Goal: Transaction & Acquisition: Book appointment/travel/reservation

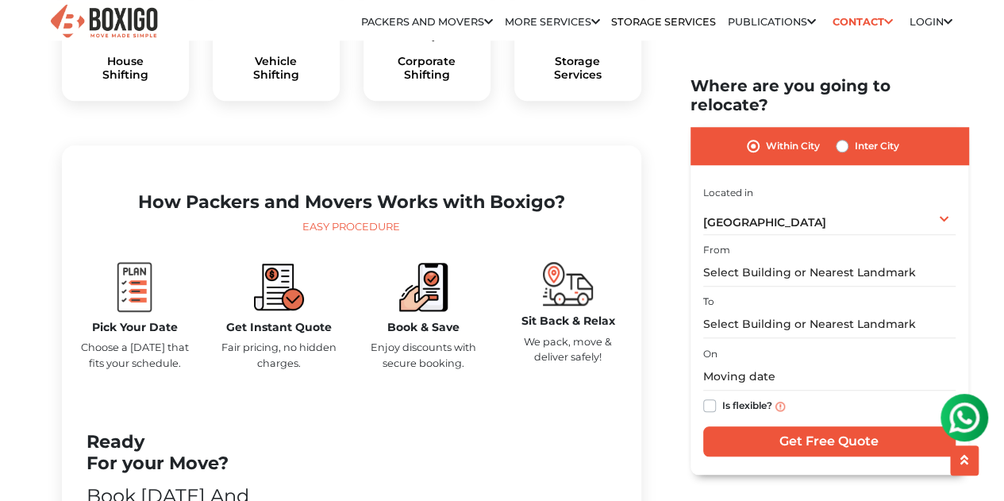
scroll to position [635, 0]
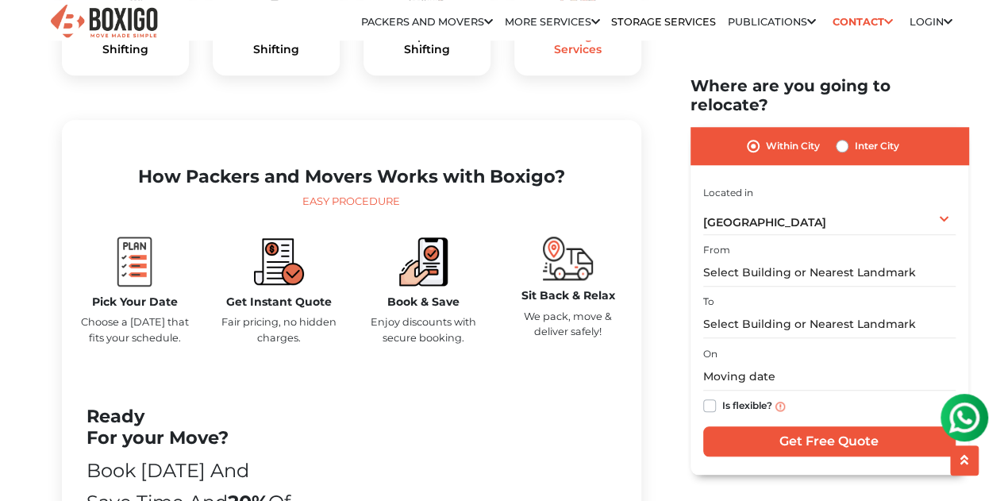
click at [579, 56] on h5 "Storage Services" at bounding box center [578, 42] width 102 height 27
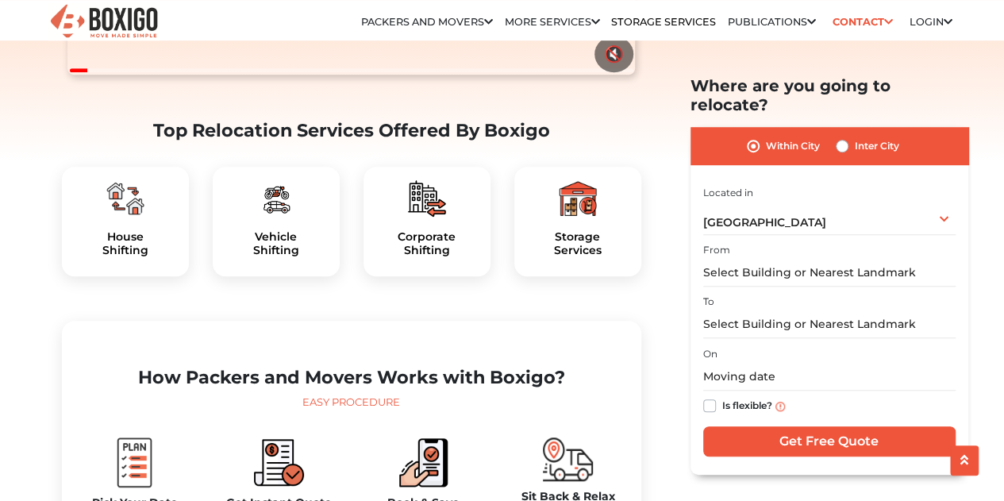
click at [132, 217] on img at bounding box center [125, 198] width 38 height 38
click at [126, 257] on h5 "House Shifting" at bounding box center [126, 243] width 102 height 27
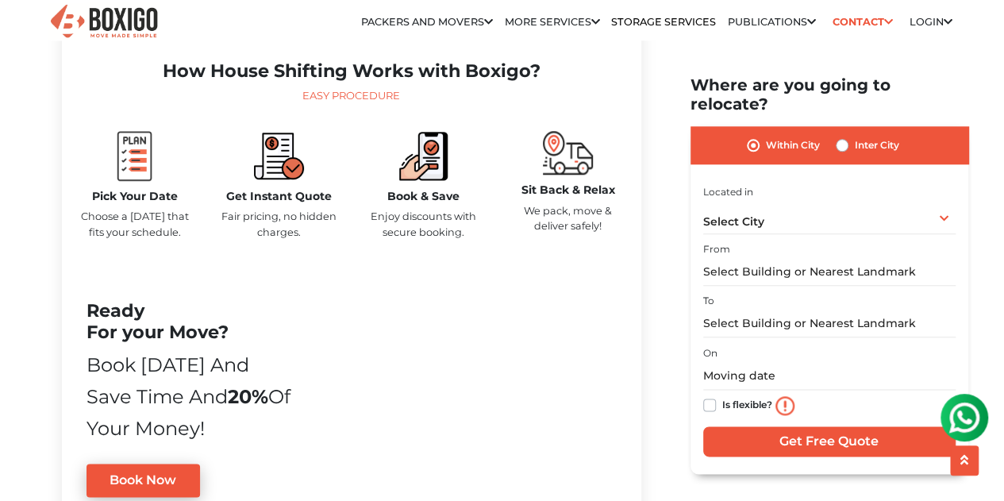
scroll to position [1163, 0]
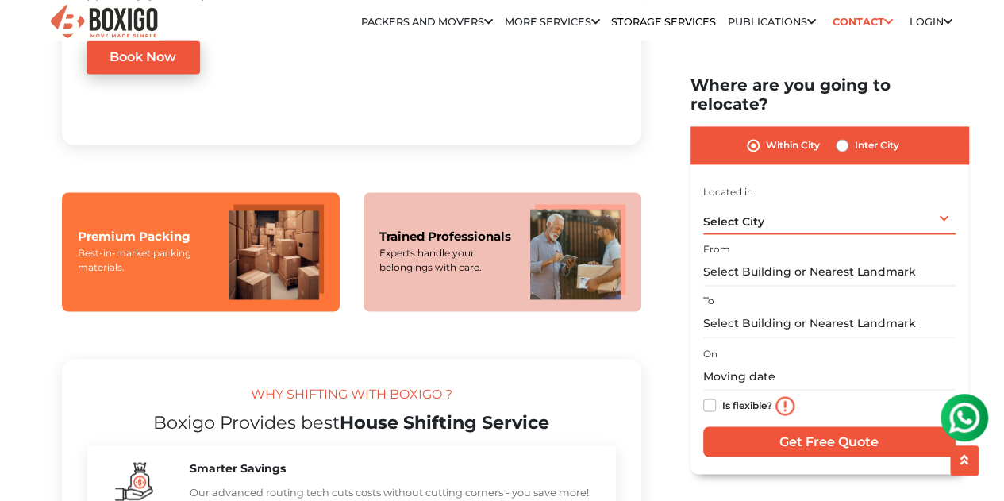
click at [821, 201] on div "Select City Select City Bangalore Bengaluru Bhopal Bhubaneswar Chennai Coimbato…" at bounding box center [829, 217] width 252 height 33
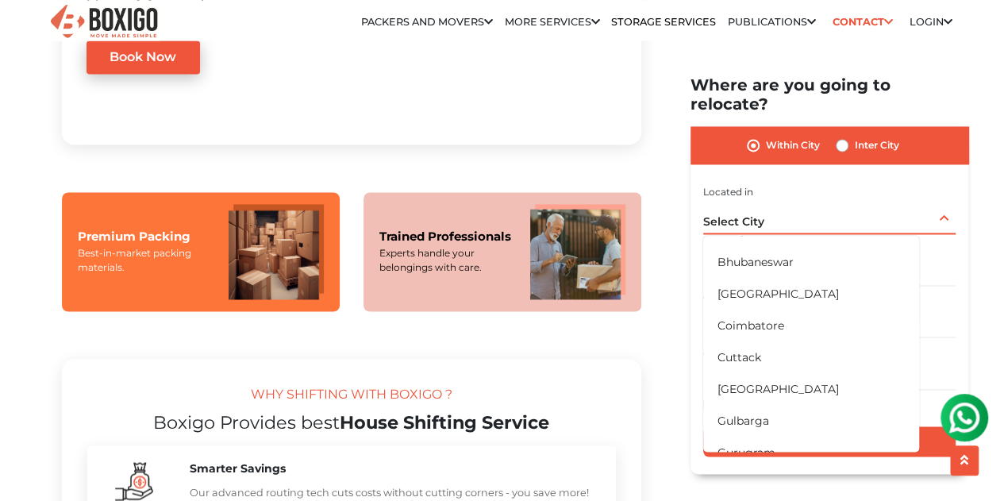
scroll to position [211, 0]
click at [763, 405] on li "[GEOGRAPHIC_DATA]" at bounding box center [811, 421] width 216 height 32
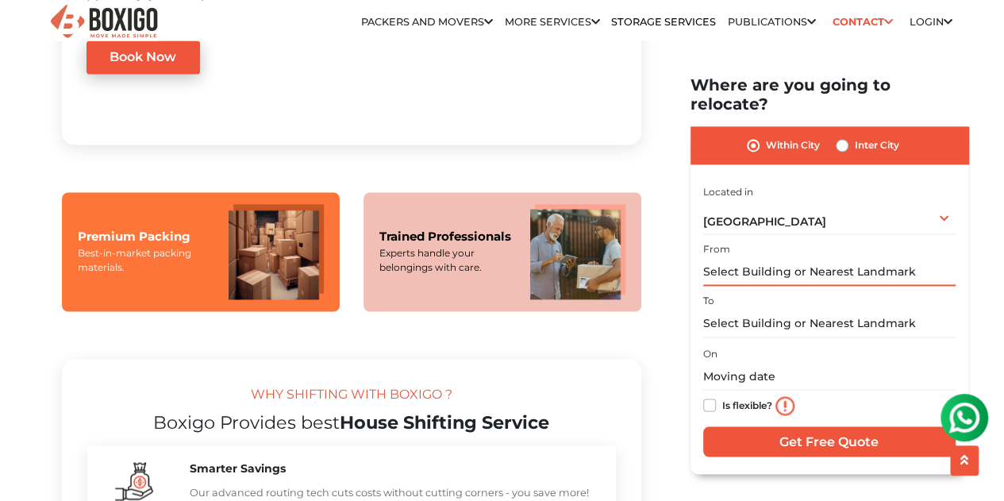
click at [756, 259] on input "text" at bounding box center [829, 273] width 252 height 28
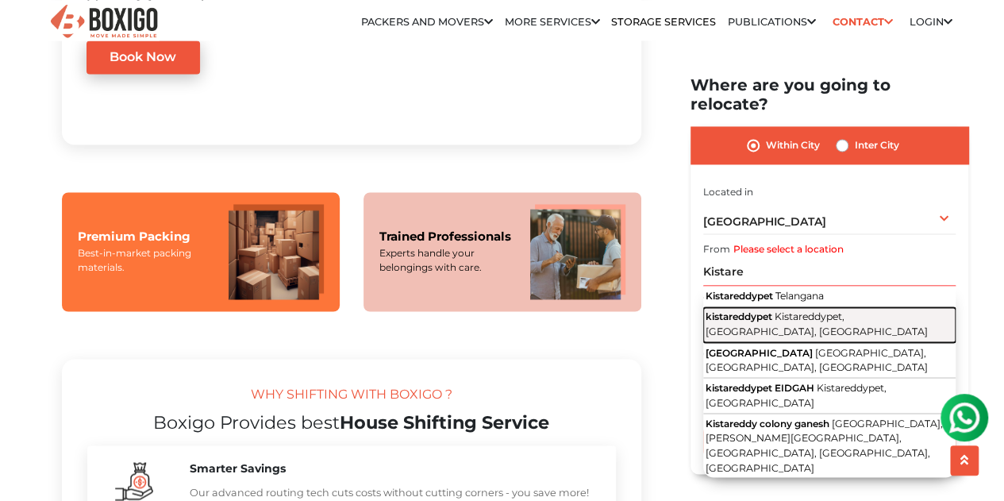
click at [759, 311] on span "kistareddypet" at bounding box center [738, 317] width 67 height 12
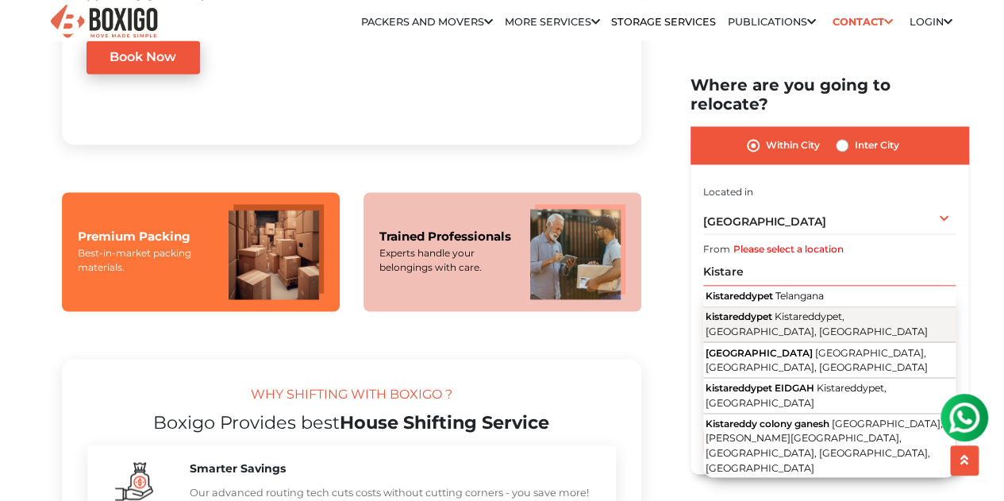
type input "kistareddypet, Kistareddypet, Hyderabad, Telangana"
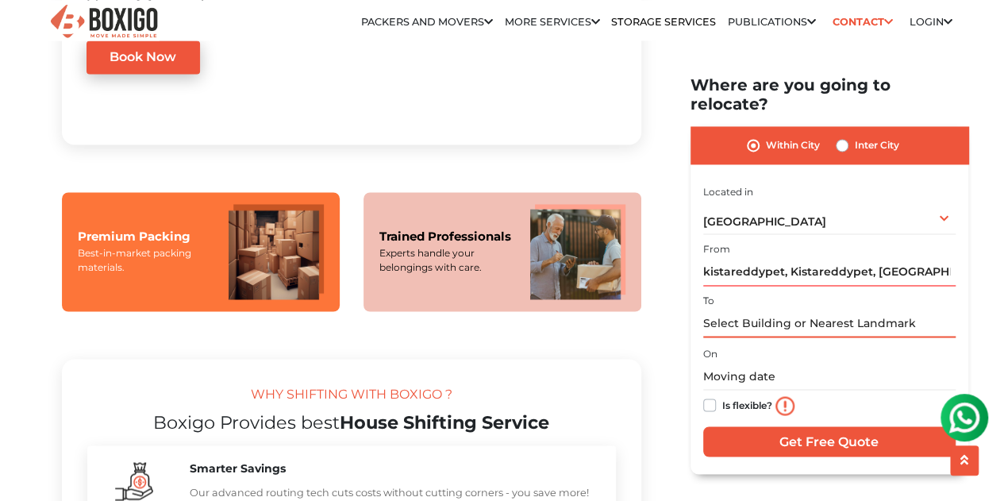
click at [776, 314] on input "text" at bounding box center [829, 324] width 252 height 28
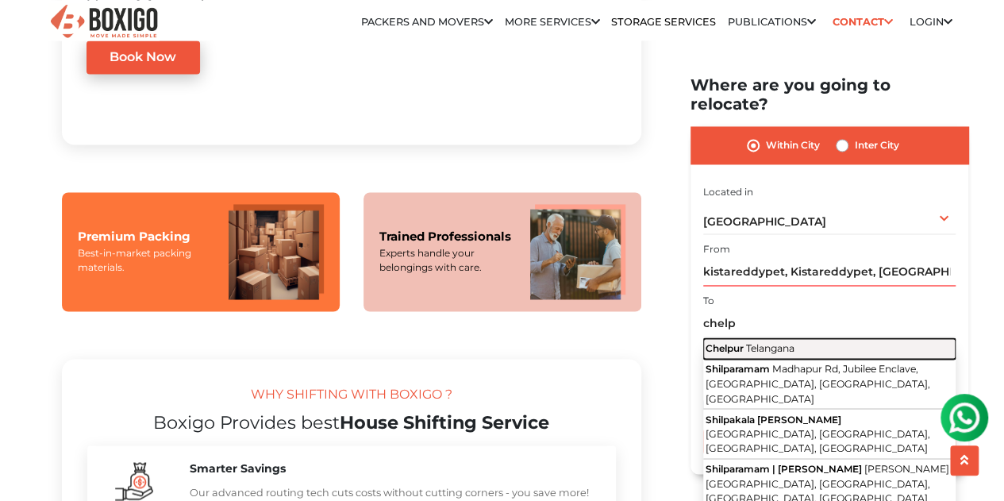
click at [786, 342] on span "Telangana" at bounding box center [770, 348] width 48 height 12
type input "Chelpur, Telangana"
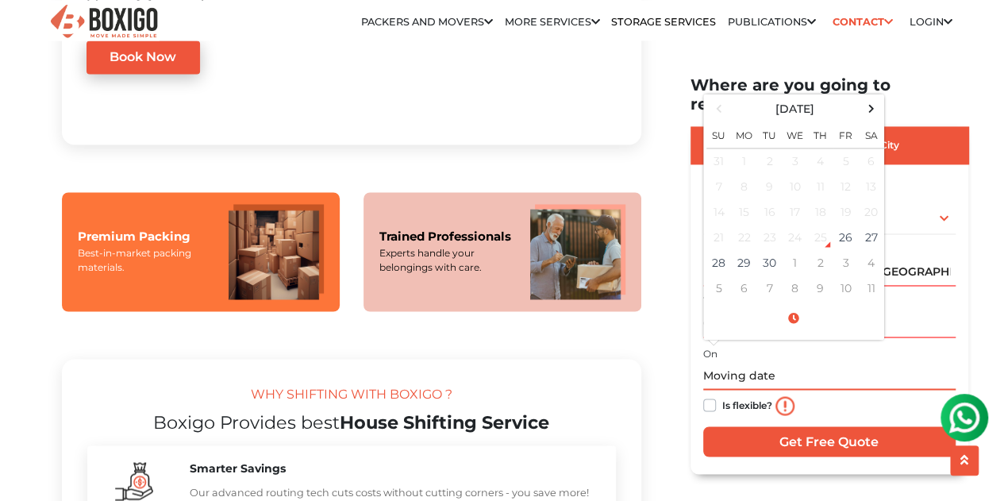
click at [768, 363] on input "text" at bounding box center [829, 377] width 252 height 28
click at [843, 225] on td "26" at bounding box center [845, 237] width 25 height 25
type input "09/26/2025 3:03 AM"
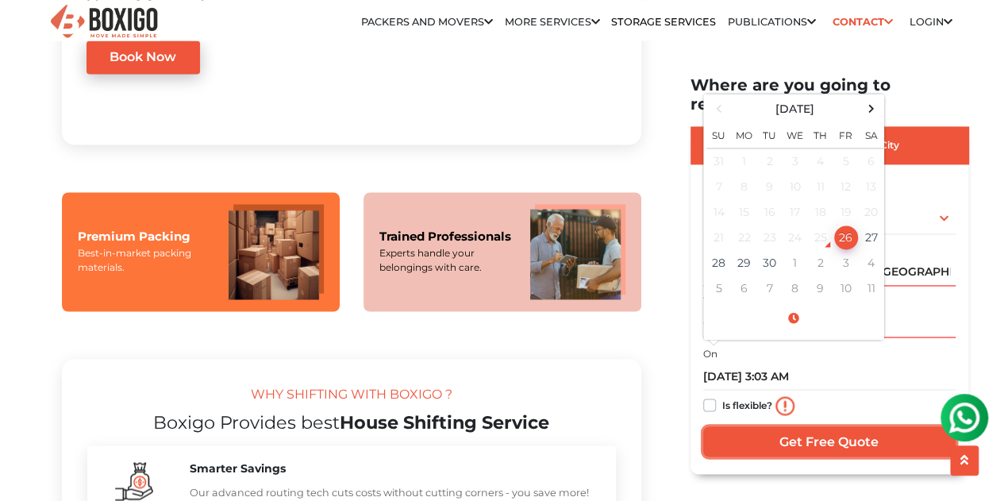
click at [831, 427] on input "Get Free Quote" at bounding box center [829, 442] width 252 height 30
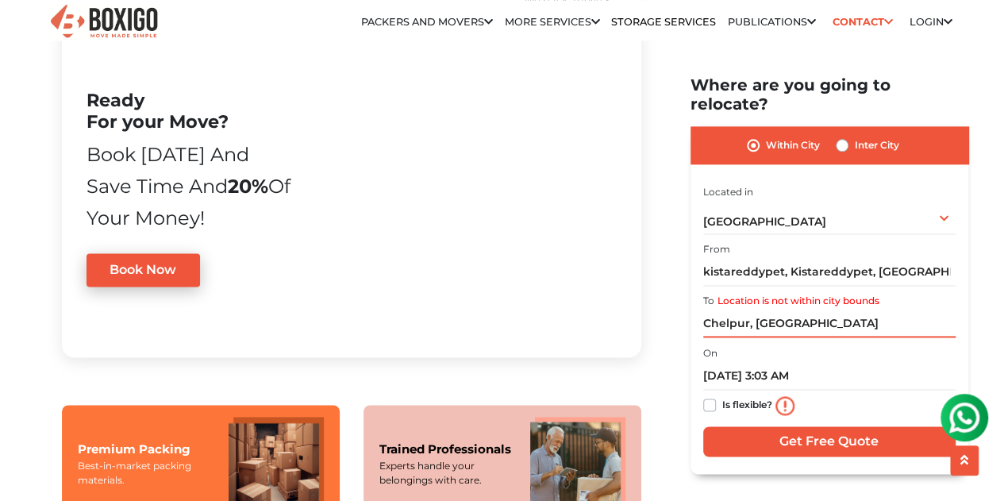
scroll to position [740, 0]
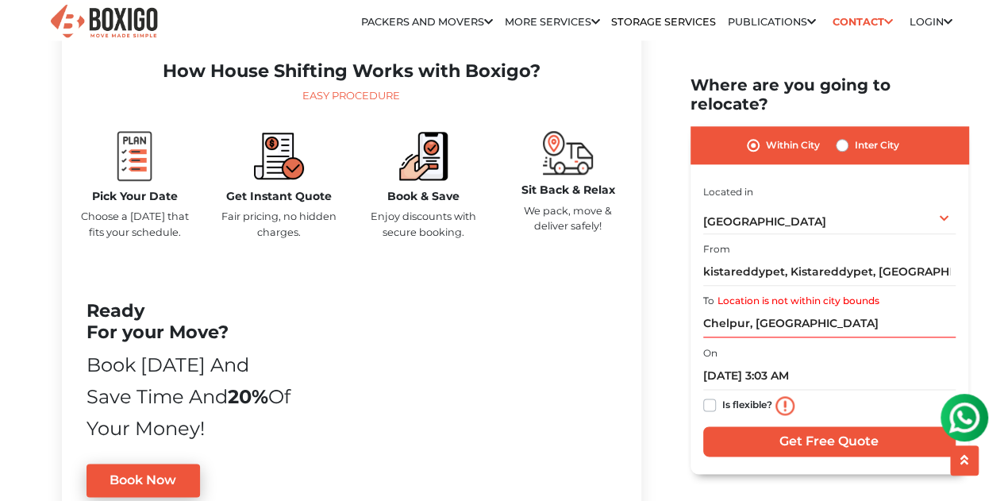
click at [855, 136] on label "Inter City" at bounding box center [877, 145] width 44 height 19
click at [838, 136] on input "Inter City" at bounding box center [842, 144] width 13 height 16
radio input "true"
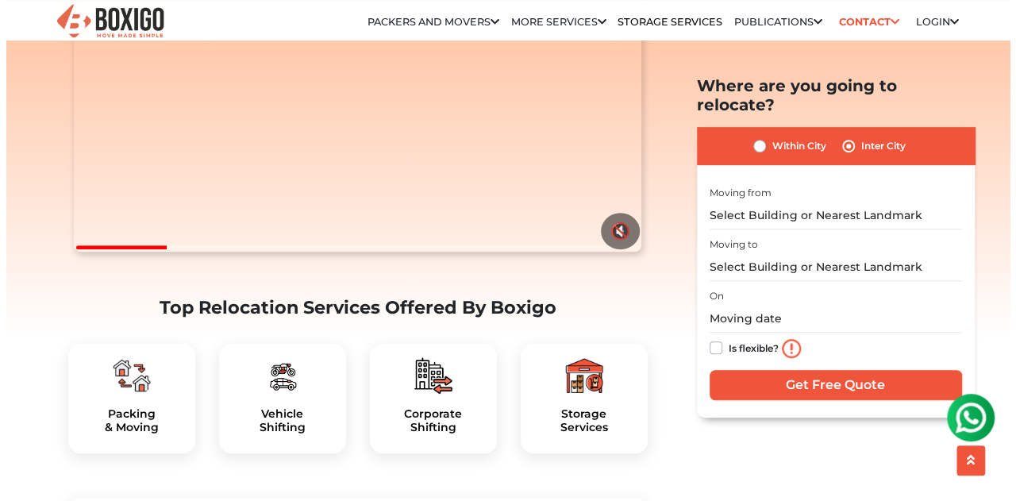
scroll to position [0, 0]
